Goal: Information Seeking & Learning: Learn about a topic

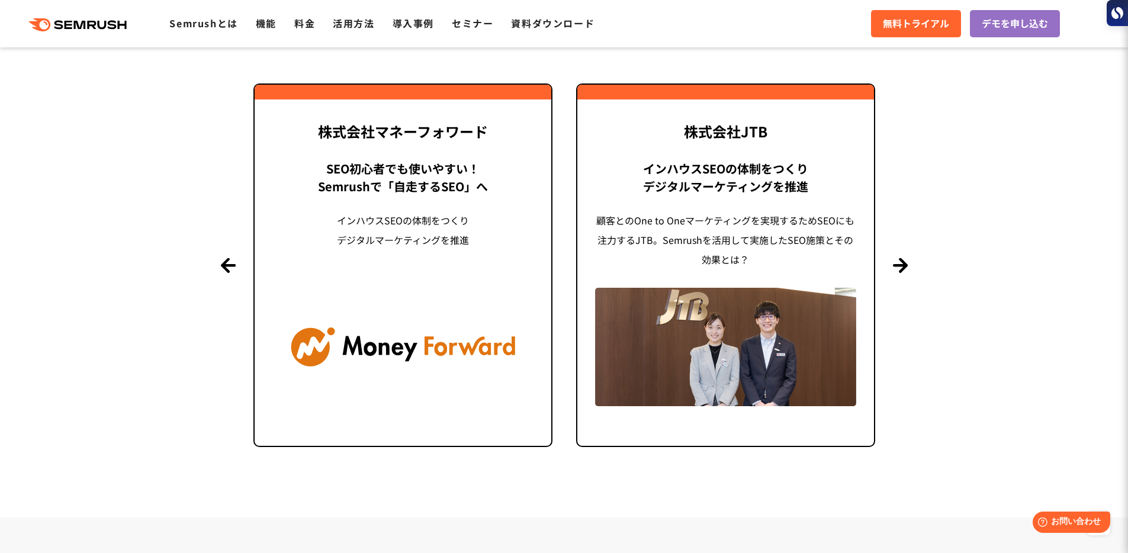
scroll to position [2654, 0]
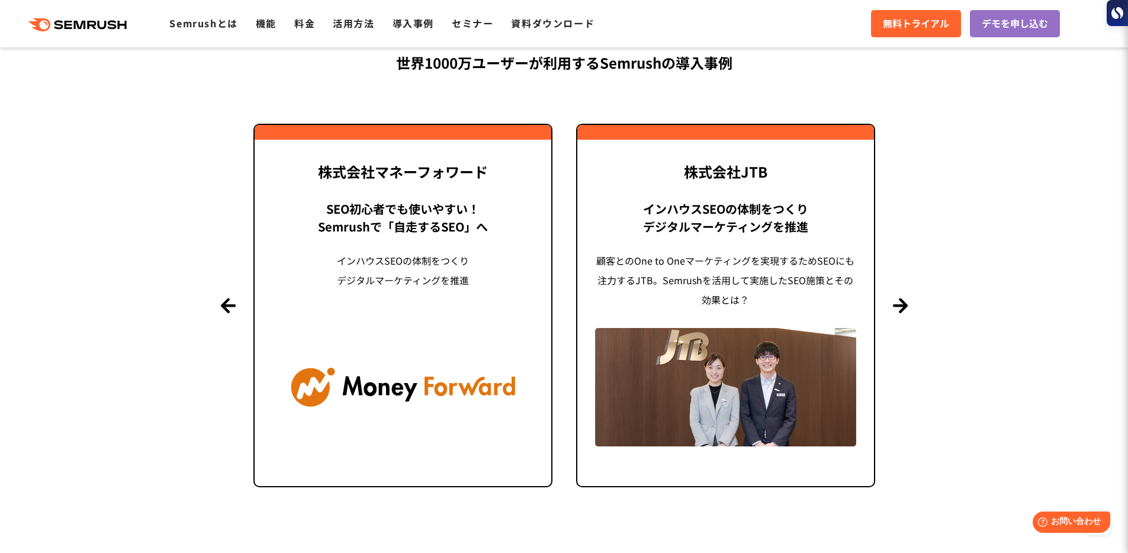
click at [902, 313] on section "導入事例 世界[DATE]万ユーザーが利用する Semrushの導入事例 Previous 株式会社LIXIL 「テクニカルSEOの実践でサイトを健全に Si…" at bounding box center [564, 246] width 1128 height 622
click at [901, 306] on button "Next" at bounding box center [900, 305] width 15 height 15
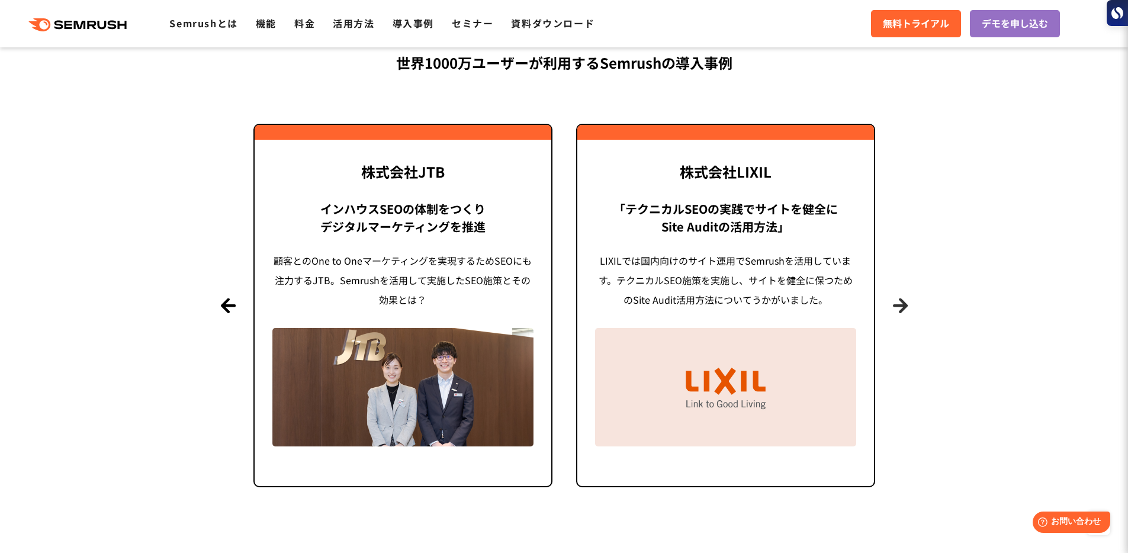
click at [901, 306] on button "Next" at bounding box center [900, 305] width 15 height 15
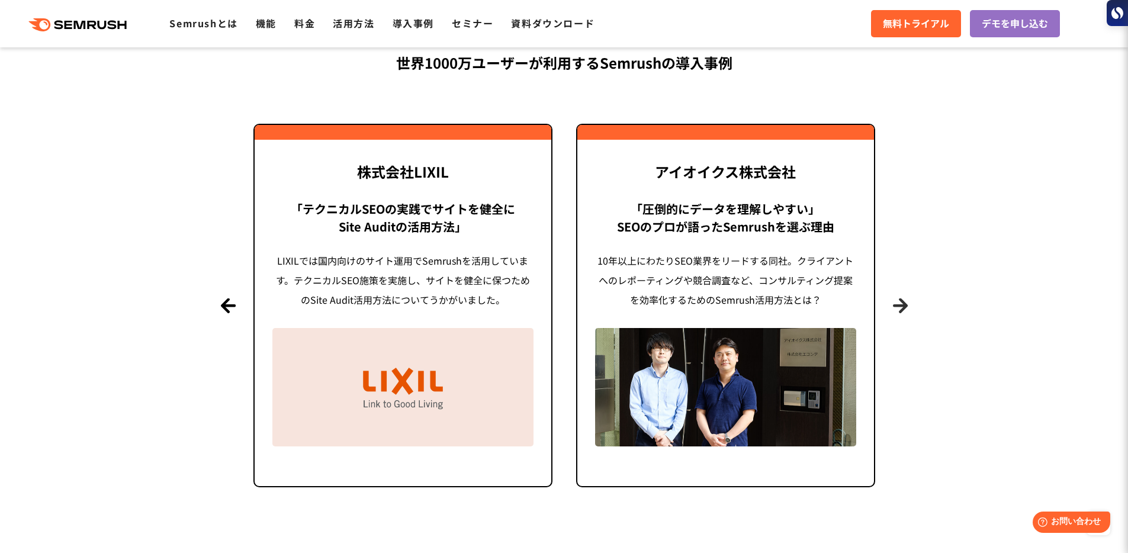
click at [901, 306] on button "Next" at bounding box center [900, 305] width 15 height 15
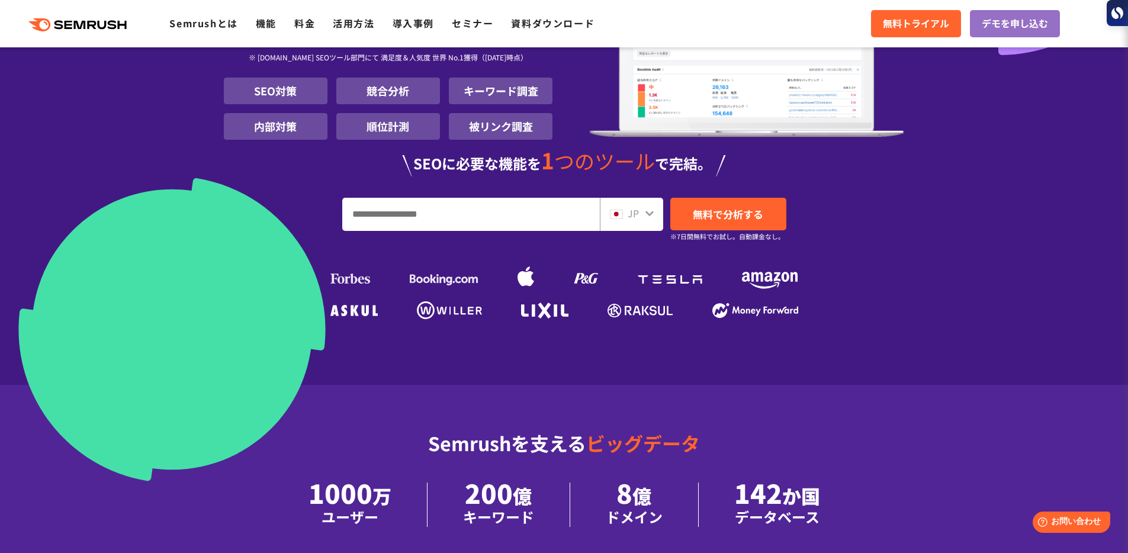
scroll to position [211, 0]
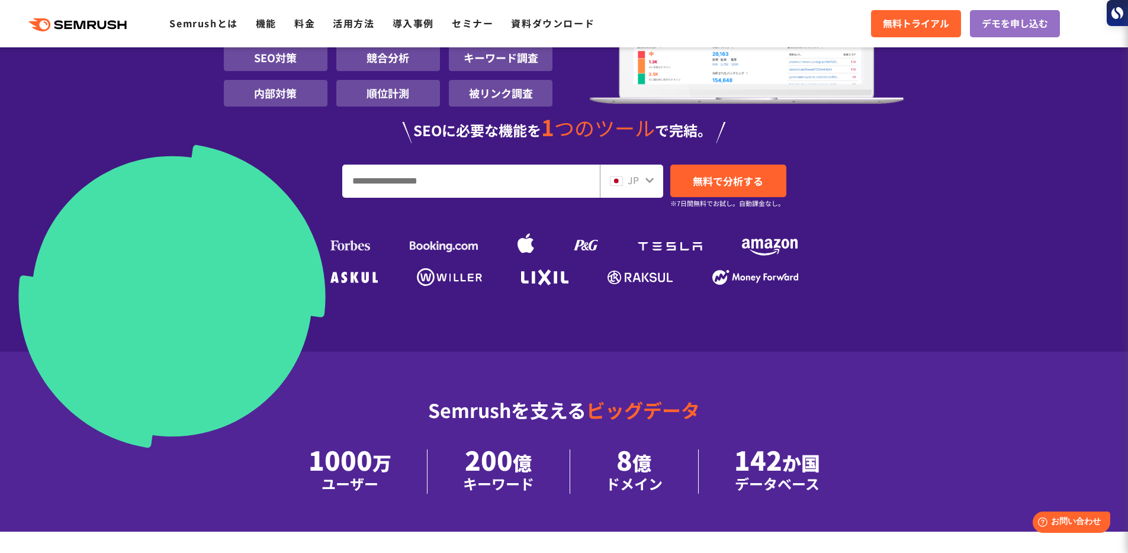
click at [489, 191] on input "URL、キーワードを入力してください" at bounding box center [471, 181] width 256 height 32
click at [500, 177] on input "URL、キーワードを入力してください" at bounding box center [471, 181] width 256 height 32
click at [472, 190] on input "URL、キーワードを入力してください" at bounding box center [471, 181] width 256 height 32
click at [453, 193] on input "URL、キーワードを入力してください" at bounding box center [471, 181] width 256 height 32
click at [449, 182] on input "URL、キーワードを入力してください" at bounding box center [471, 181] width 256 height 32
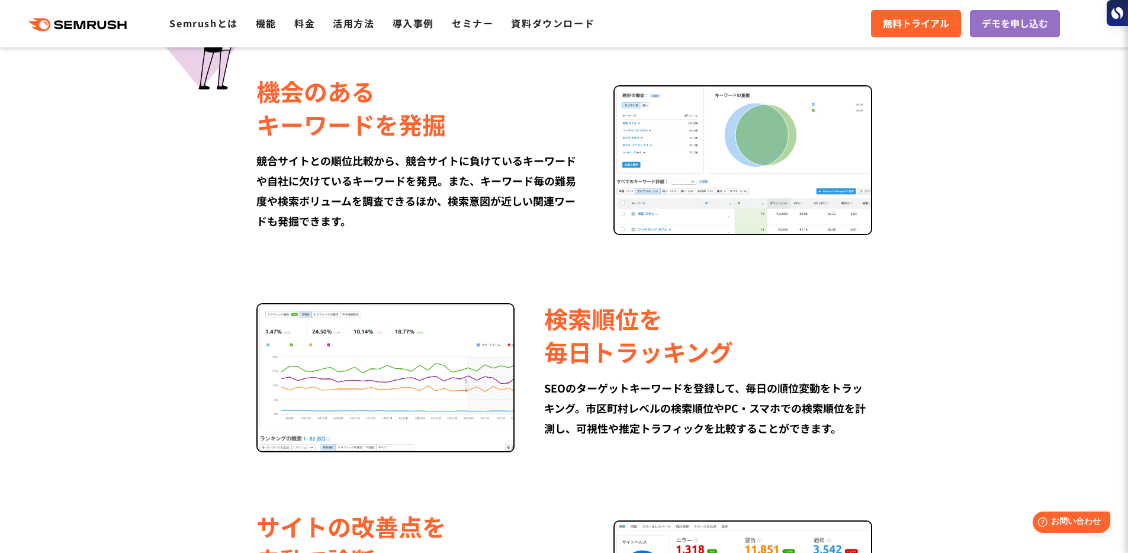
scroll to position [980, 0]
